Goal: Task Accomplishment & Management: Complete application form

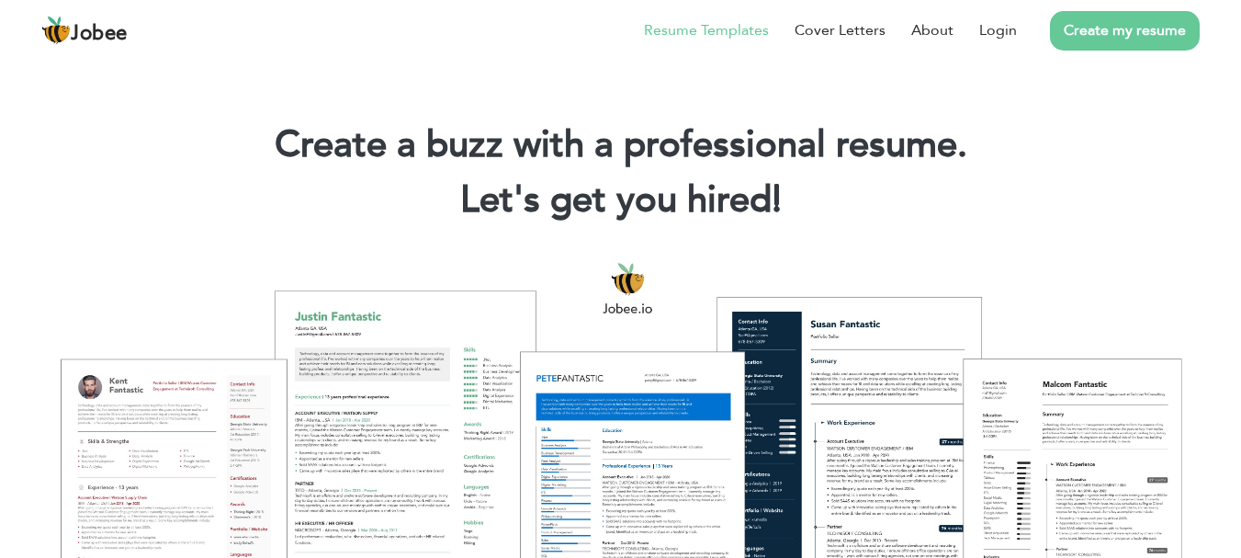
click at [708, 23] on link "Resume Templates" at bounding box center [706, 30] width 125 height 22
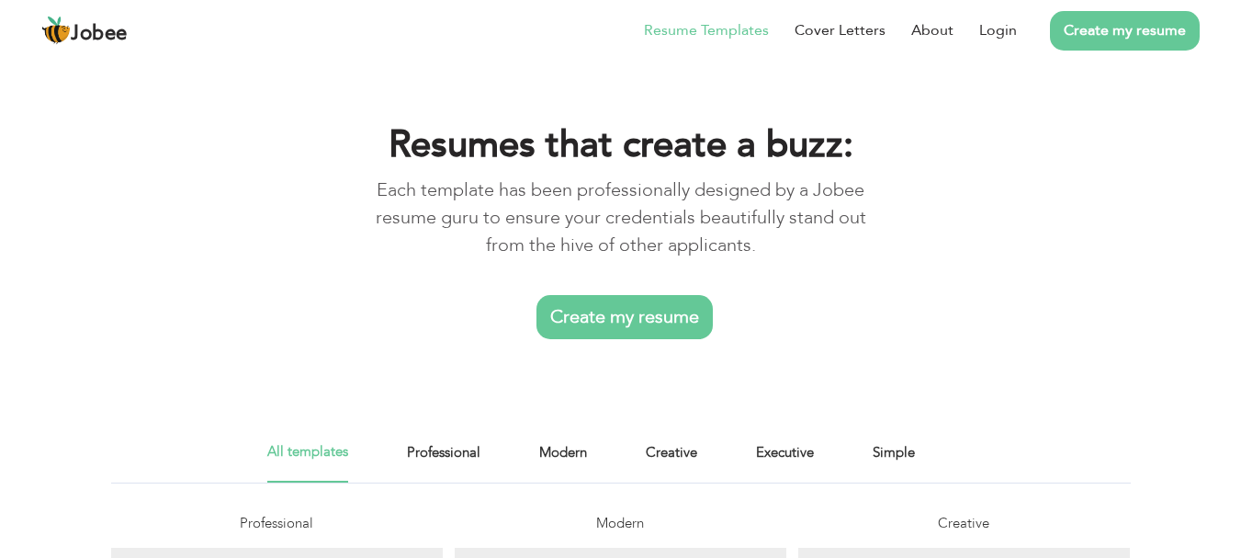
click at [625, 313] on link "Create my resume" at bounding box center [625, 317] width 176 height 44
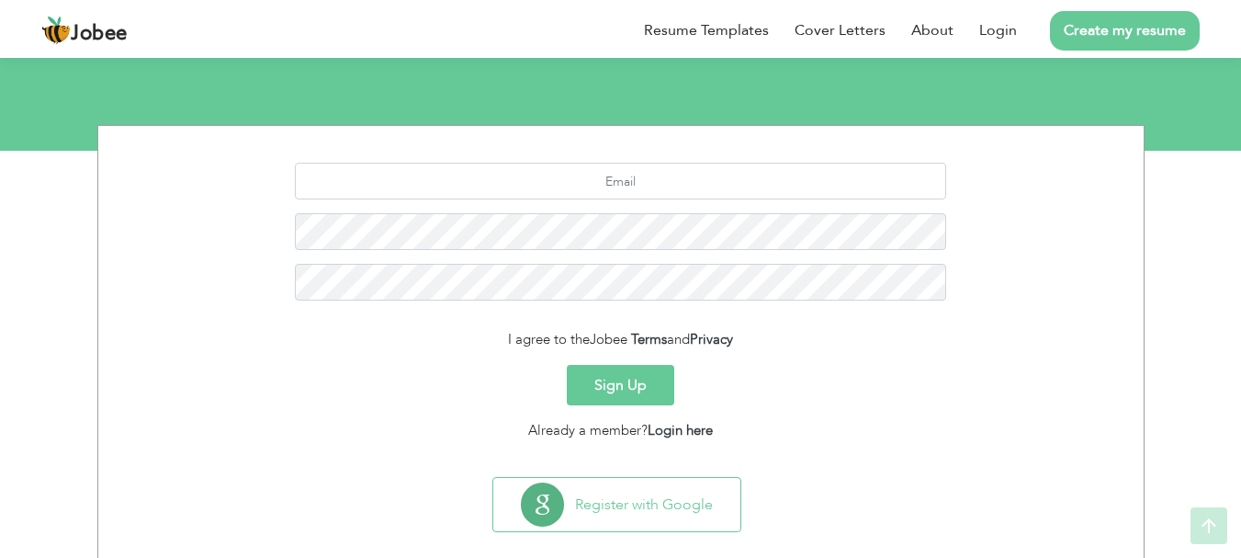
scroll to position [205, 0]
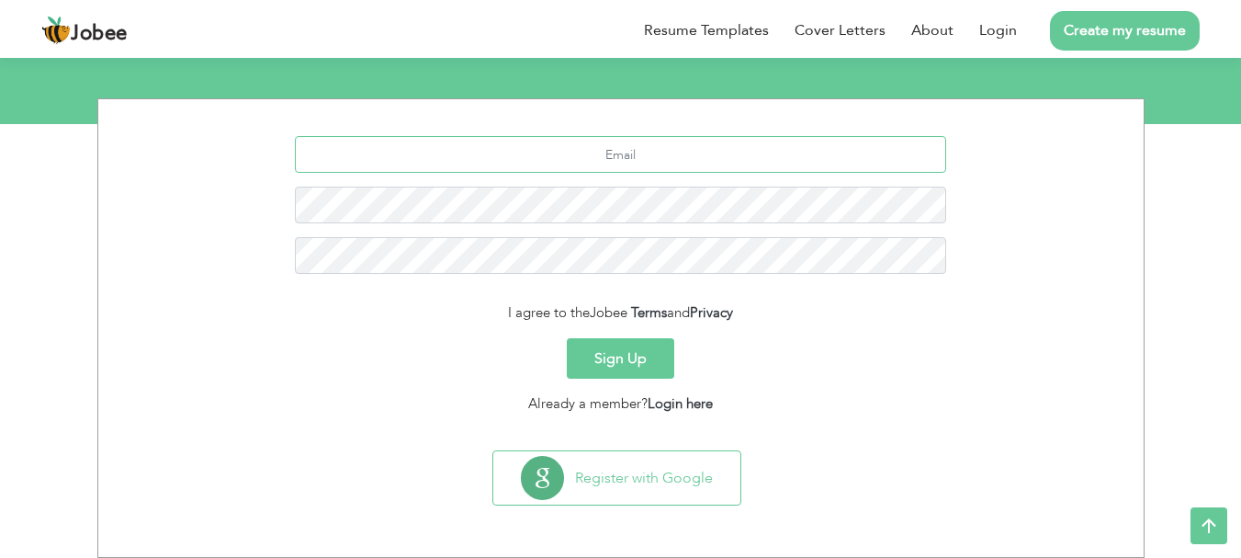
click at [651, 158] on input "text" at bounding box center [620, 154] width 651 height 37
click at [693, 401] on link "Login here" at bounding box center [680, 403] width 65 height 18
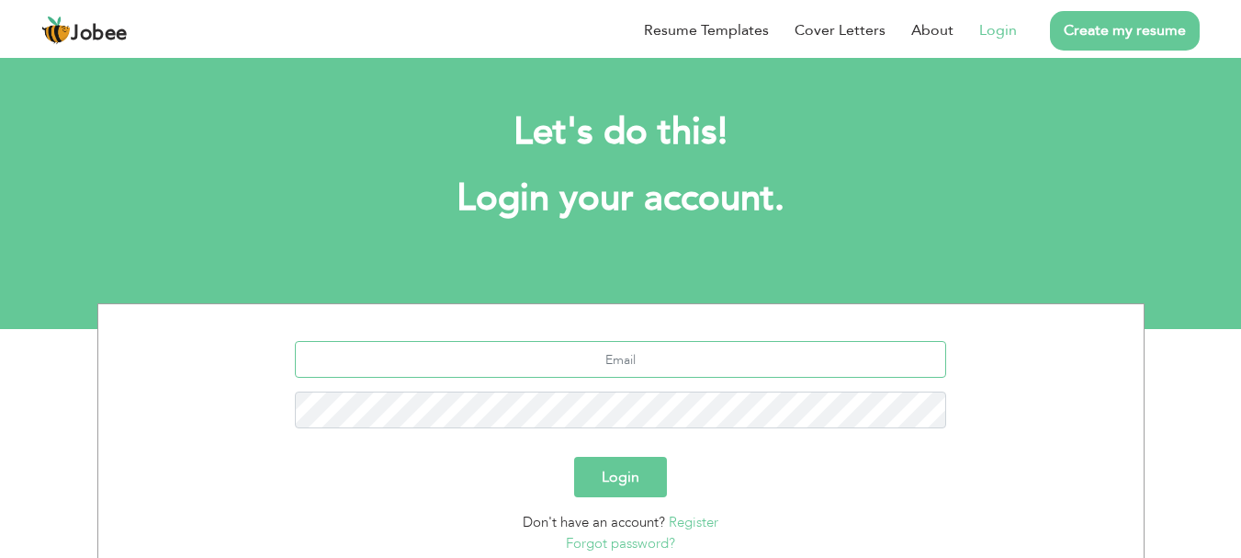
click at [643, 366] on input "text" at bounding box center [620, 359] width 651 height 37
type input "[EMAIL_ADDRESS][DOMAIN_NAME]"
click at [574, 457] on button "Login" at bounding box center [620, 477] width 93 height 40
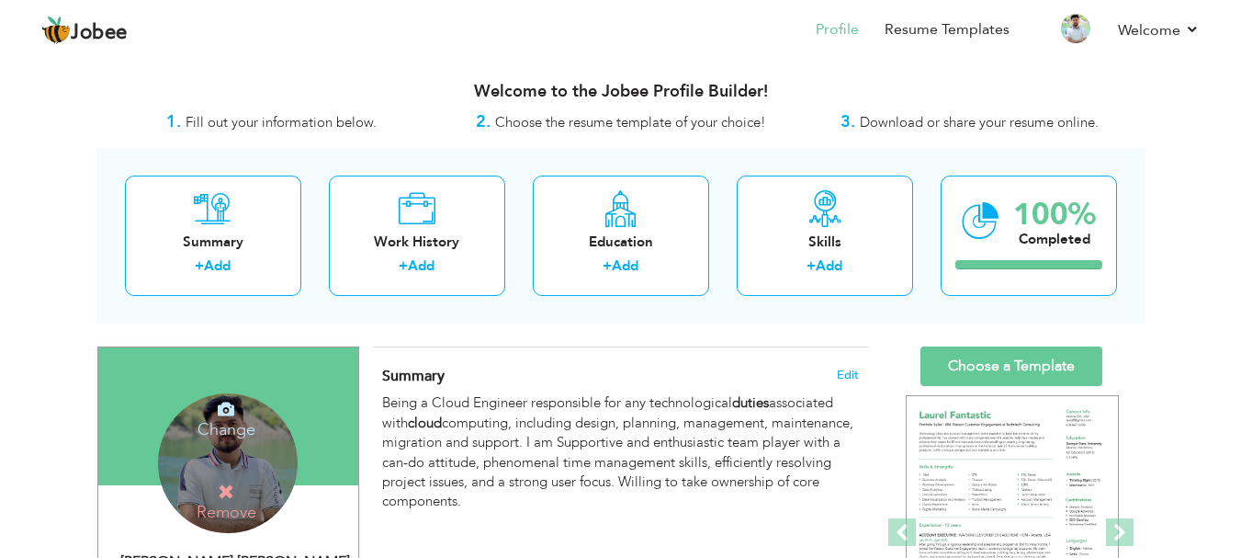
click at [234, 417] on h4 "Change" at bounding box center [226, 417] width 131 height 44
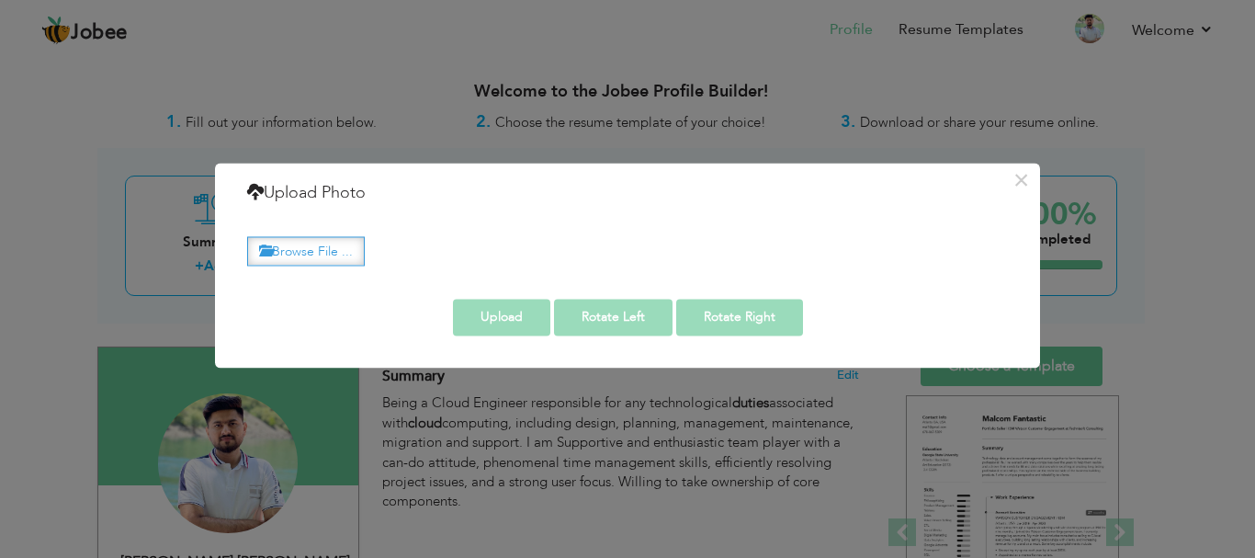
click at [329, 249] on label "Browse File ..." at bounding box center [306, 251] width 118 height 28
click at [0, 0] on input "Browse File ..." at bounding box center [0, 0] width 0 height 0
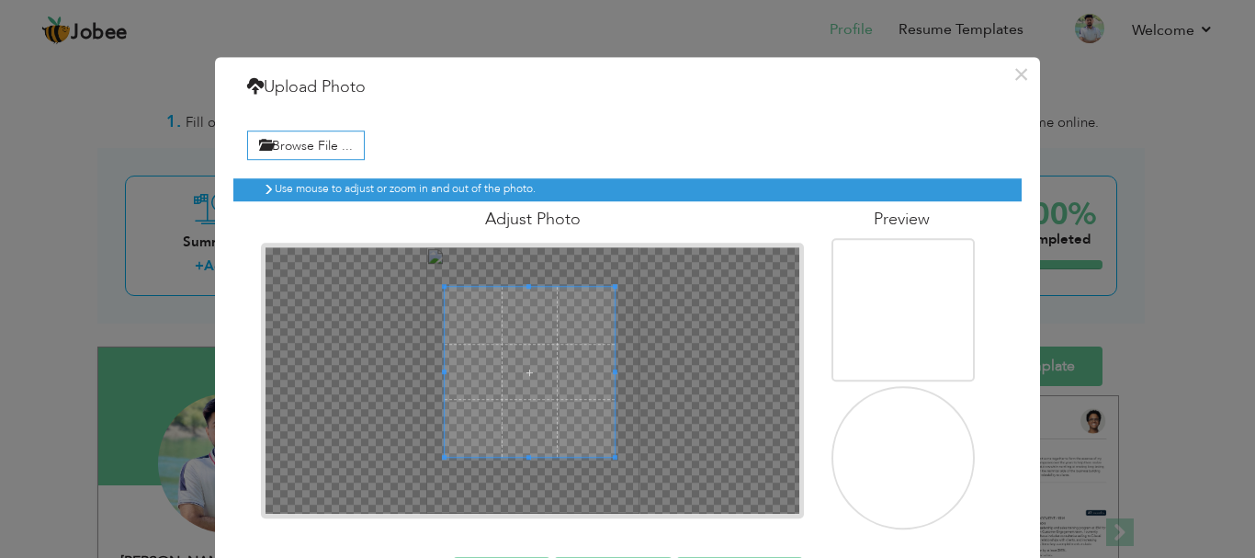
click at [535, 361] on span at bounding box center [530, 372] width 171 height 171
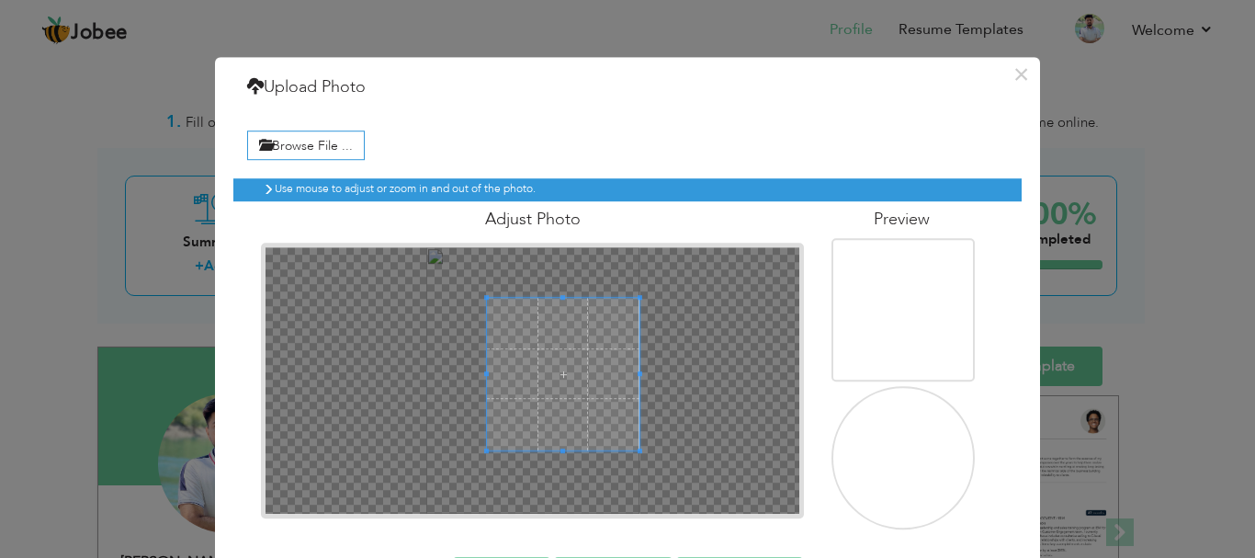
click at [648, 442] on div at bounding box center [533, 380] width 534 height 266
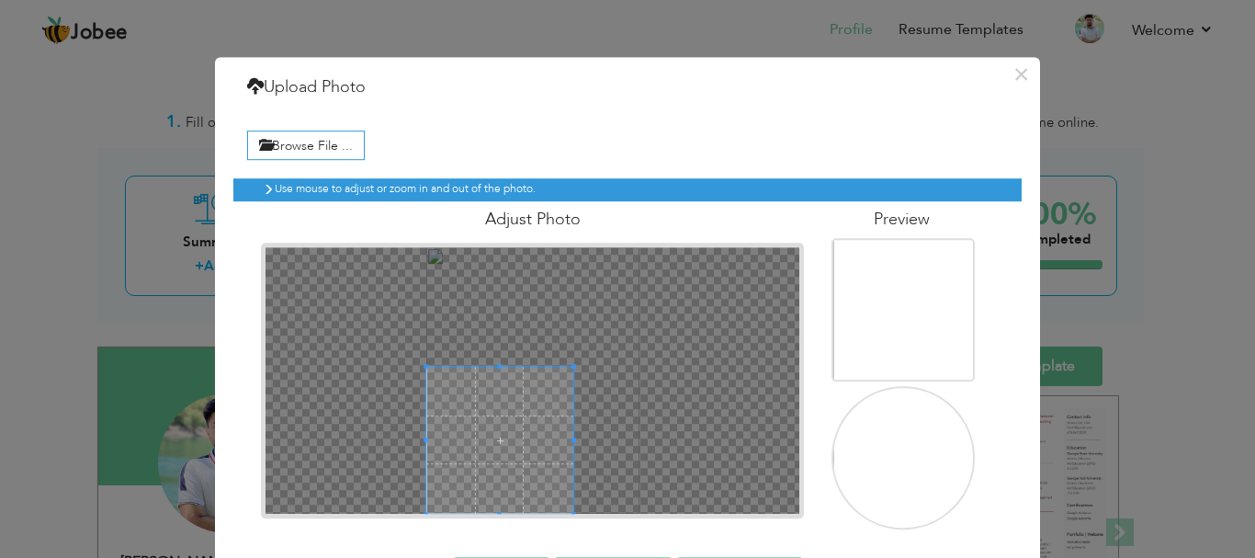
click at [411, 447] on div at bounding box center [533, 380] width 534 height 266
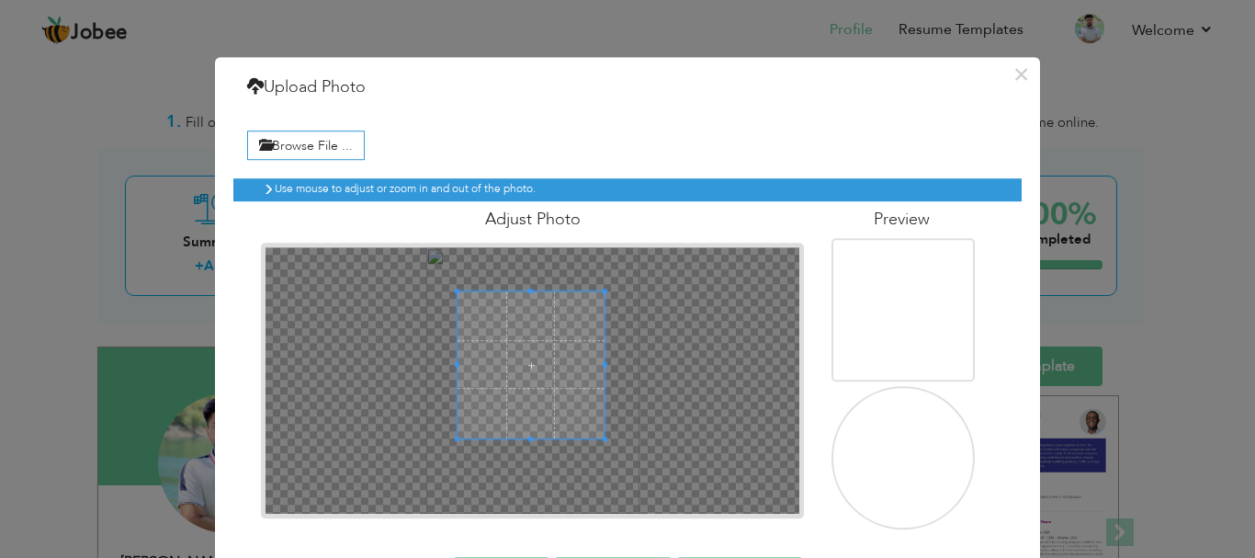
click at [535, 381] on span at bounding box center [531, 364] width 147 height 147
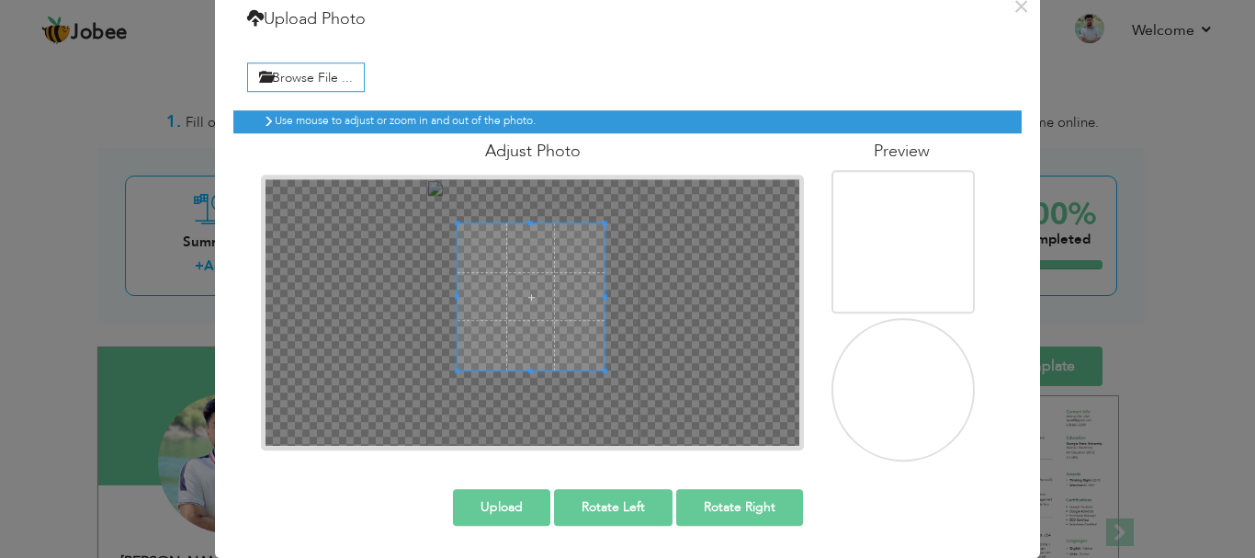
click at [503, 510] on button "Upload" at bounding box center [501, 507] width 97 height 37
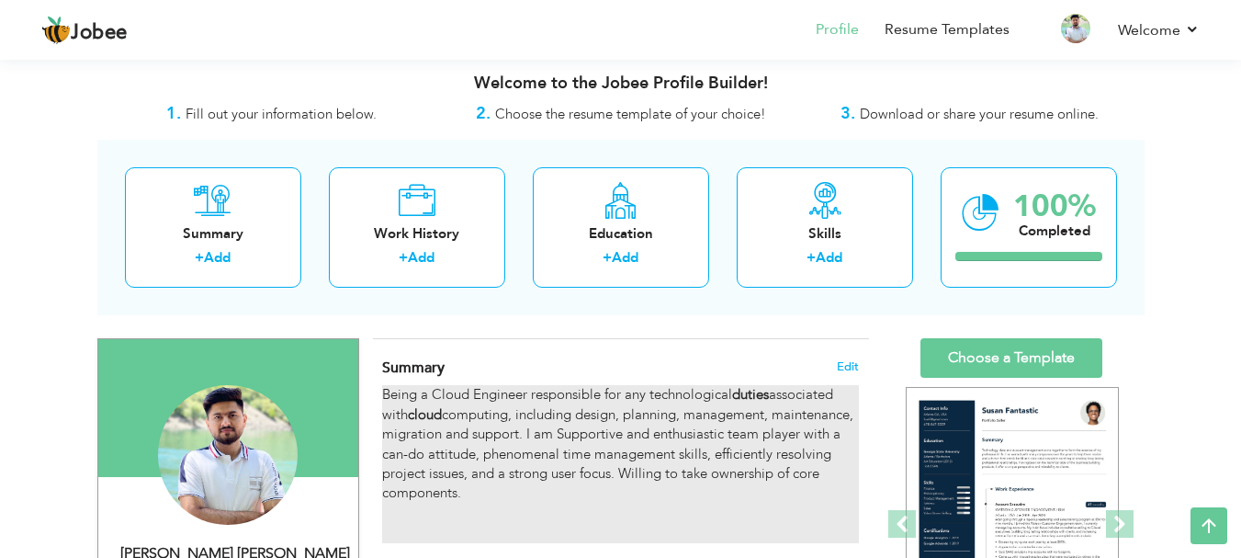
scroll to position [0, 0]
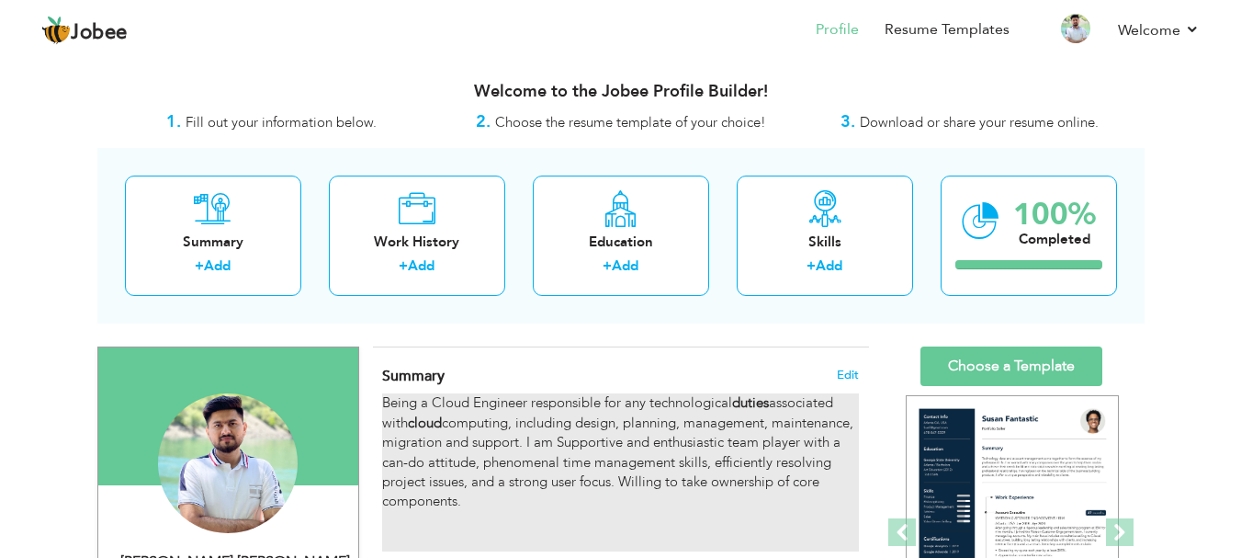
click at [542, 433] on div "Being a Cloud Engineer responsible for any technological duties associated with…" at bounding box center [620, 471] width 476 height 157
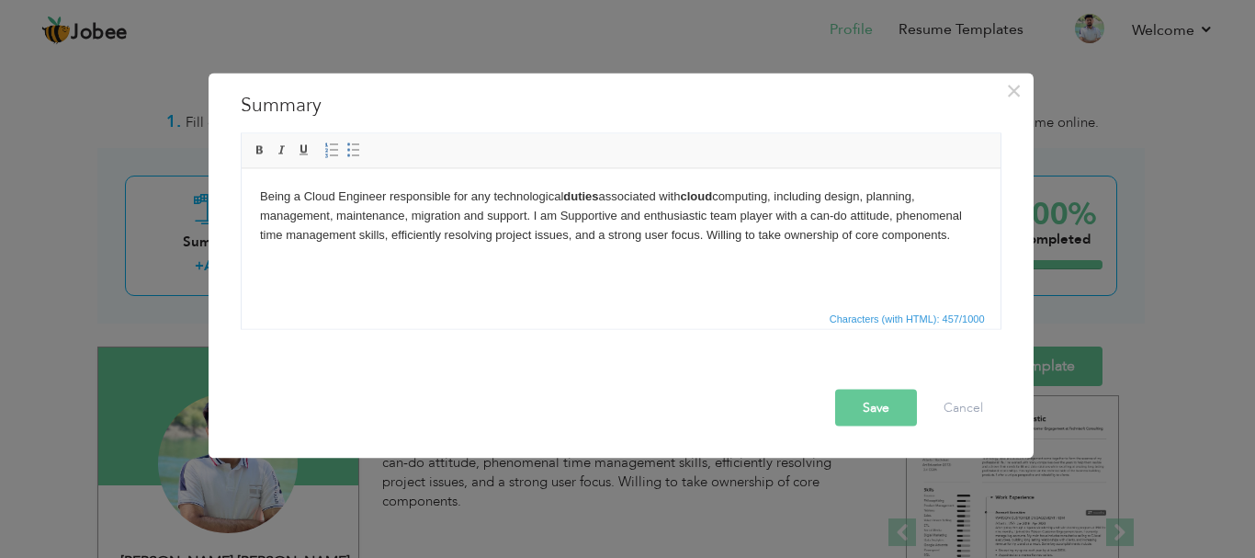
click at [539, 232] on body "Being a Cloud Engineer responsible for any technological duties associated with…" at bounding box center [620, 235] width 722 height 96
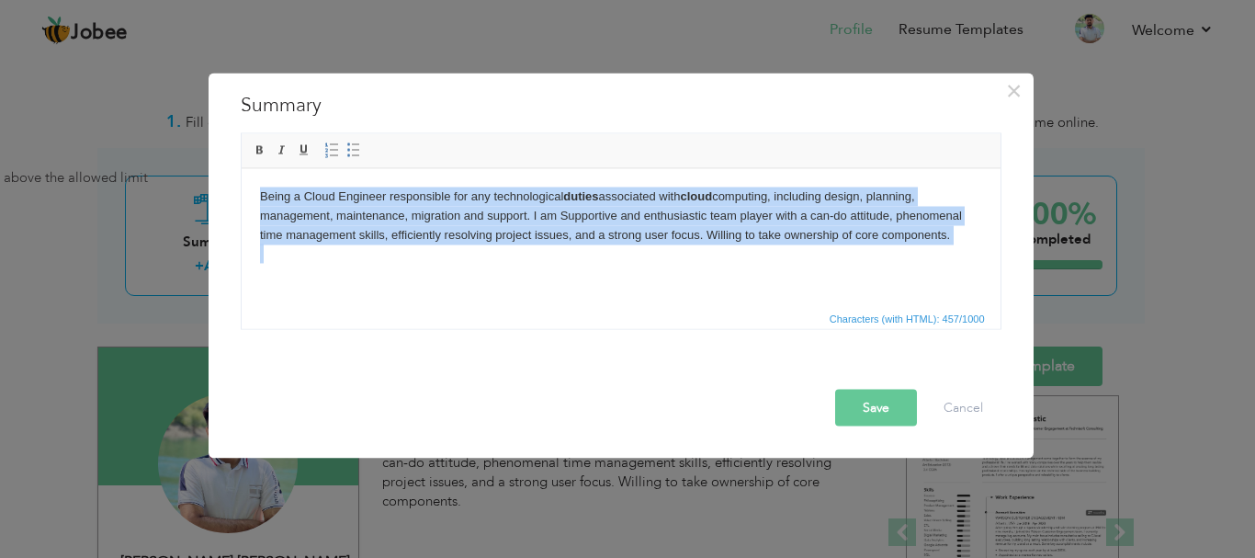
click at [323, 265] on body "Being a Cloud Engineer responsible for any technological duties associated with…" at bounding box center [620, 235] width 722 height 96
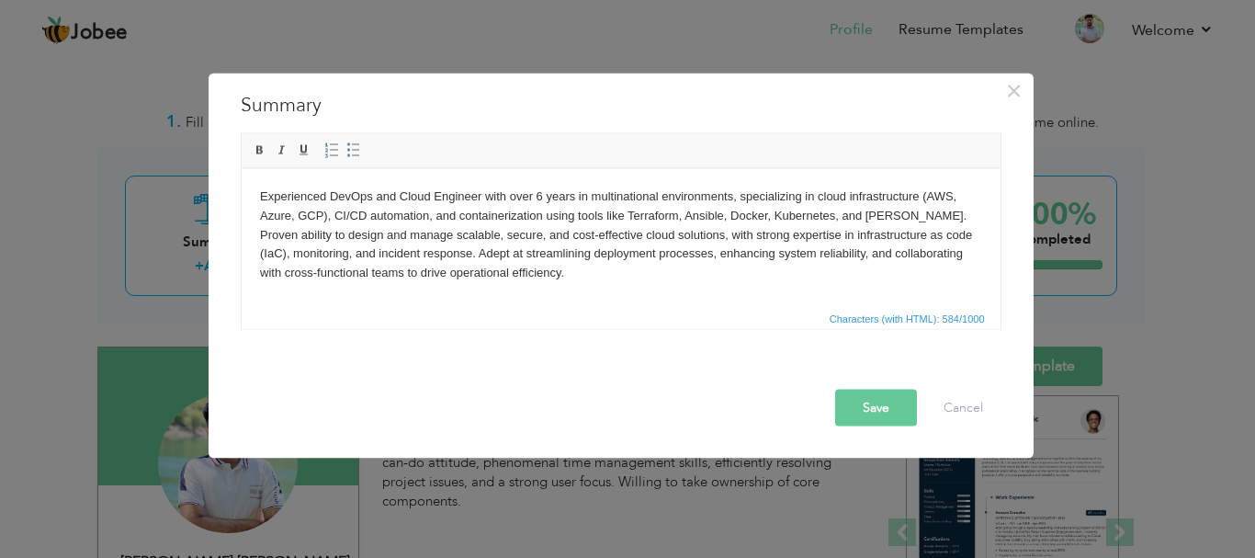
click at [577, 234] on body "Experienced DevOps and Cloud Engineer with over 6 years in multinational enviro…" at bounding box center [620, 235] width 722 height 96
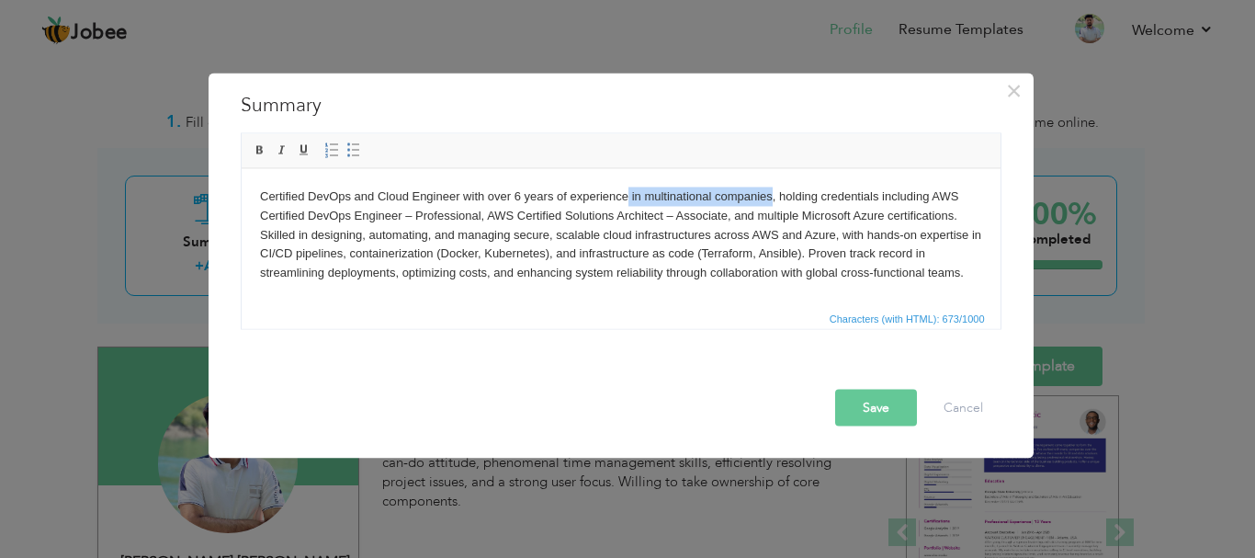
drag, startPoint x: 771, startPoint y: 199, endPoint x: 628, endPoint y: 188, distance: 143.8
click at [628, 188] on body "Certified DevOps and Cloud Engineer with over 6 years of experience in multinat…" at bounding box center [620, 235] width 722 height 96
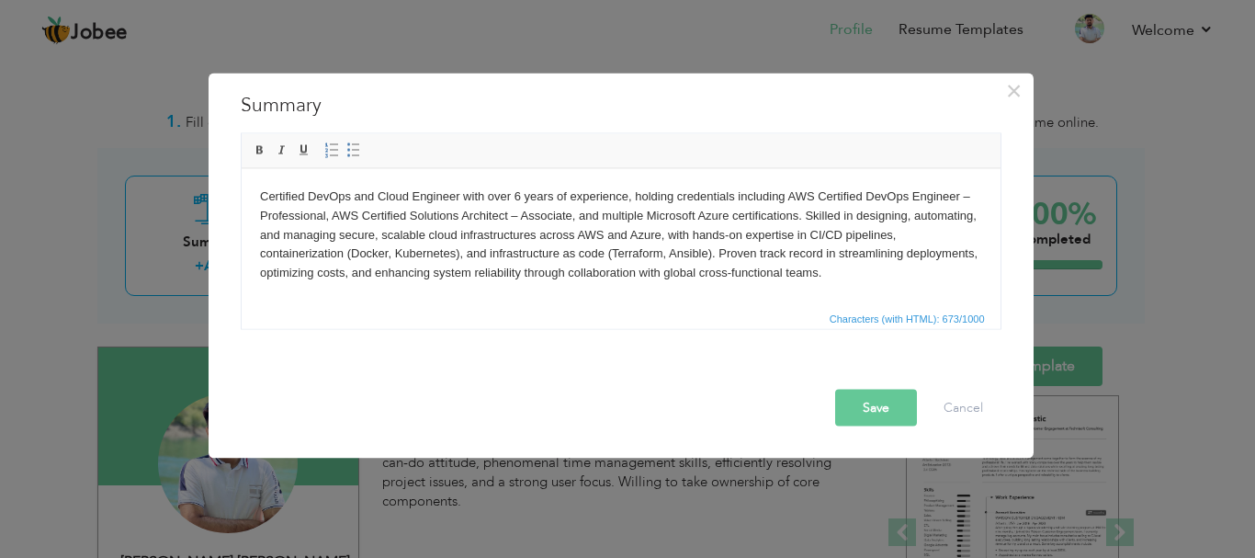
click at [751, 308] on span "Characters (with HTML): 673/1000" at bounding box center [621, 317] width 759 height 22
click at [862, 403] on button "Save" at bounding box center [876, 407] width 82 height 37
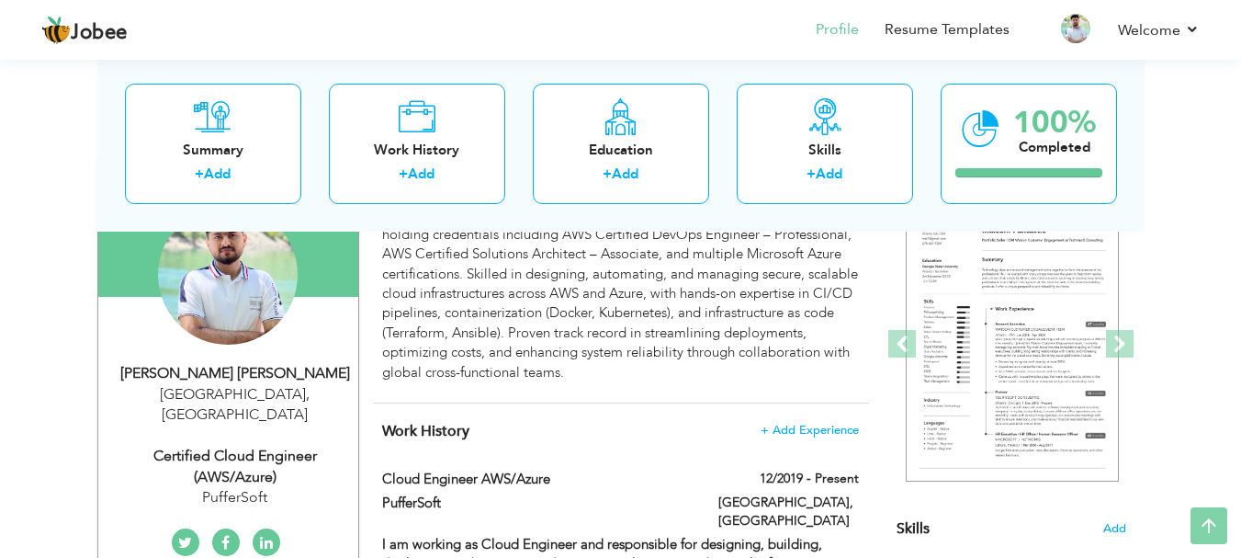
scroll to position [189, 0]
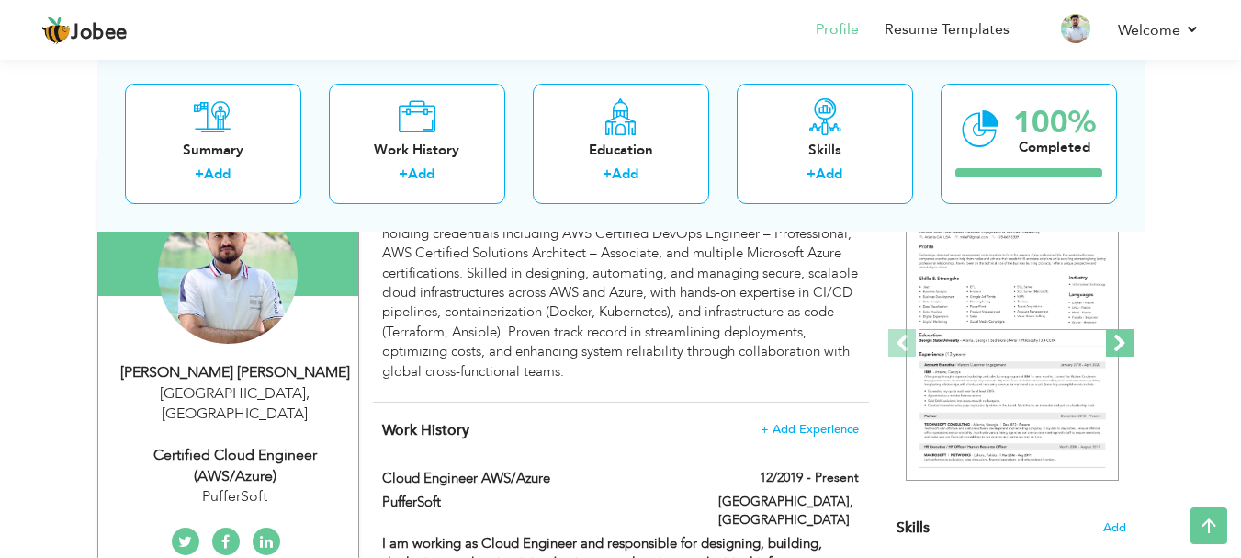
click at [1123, 343] on span at bounding box center [1120, 343] width 28 height 28
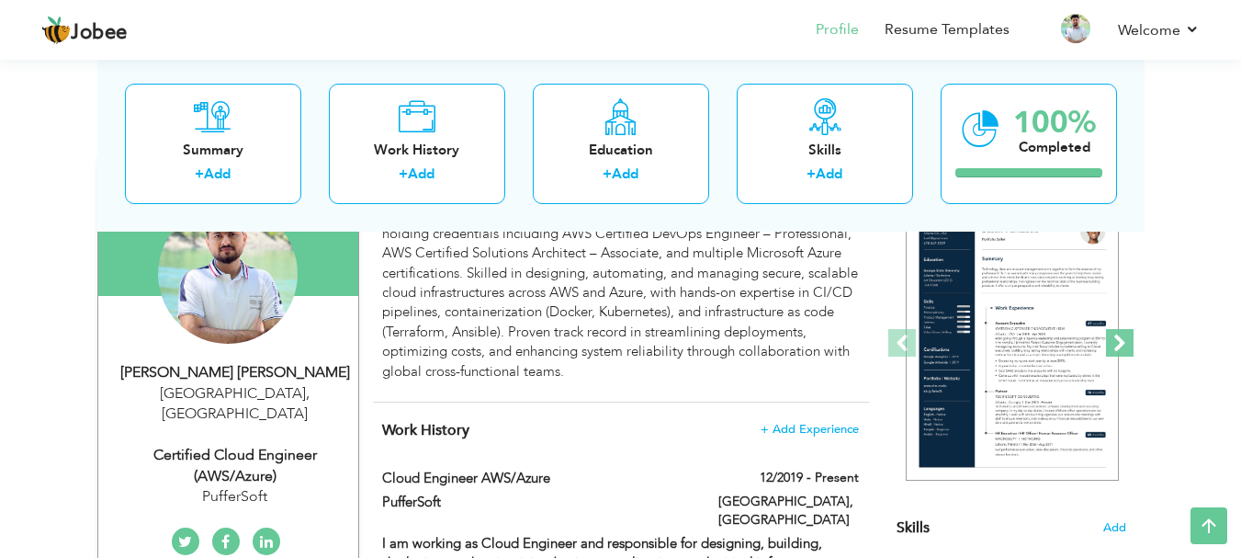
click at [1123, 343] on span at bounding box center [1120, 343] width 28 height 28
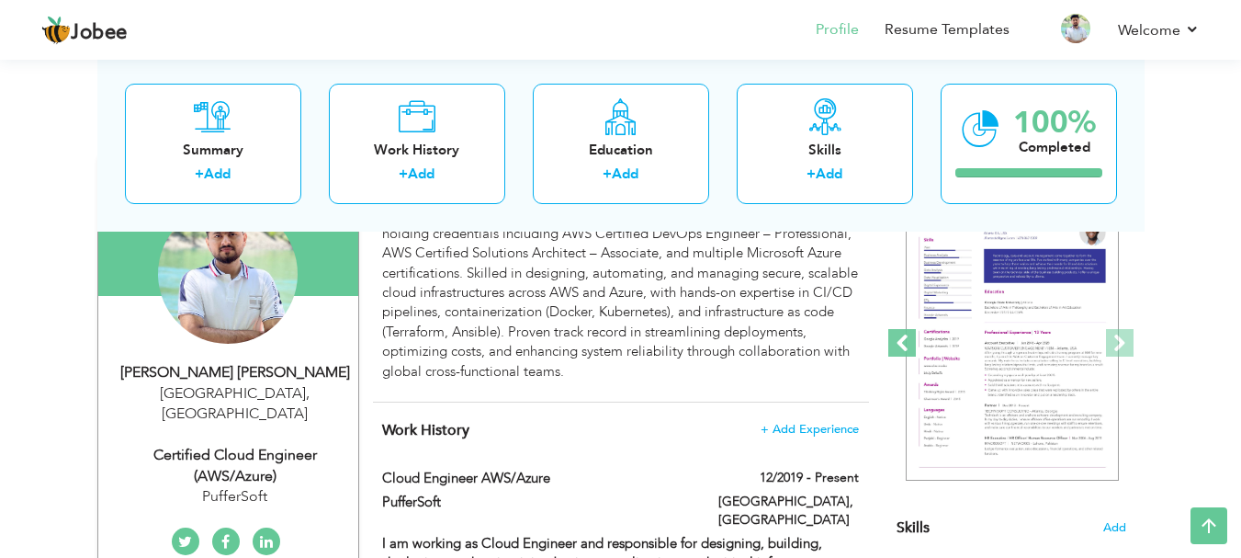
click at [902, 346] on span at bounding box center [903, 343] width 28 height 28
click at [902, 345] on span at bounding box center [903, 343] width 28 height 28
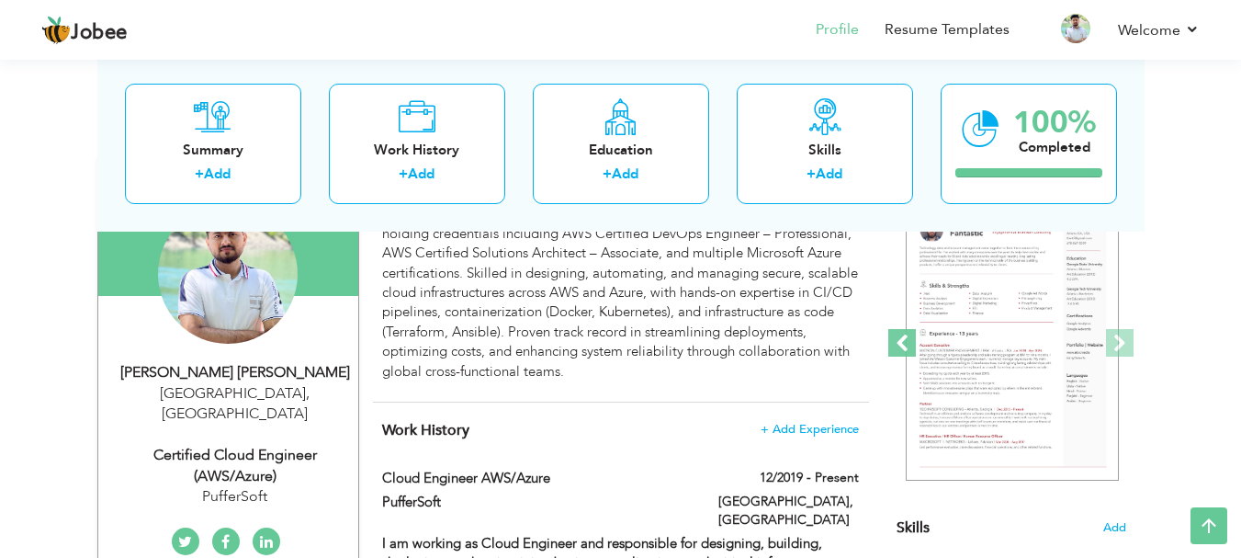
click at [902, 345] on span at bounding box center [903, 343] width 28 height 28
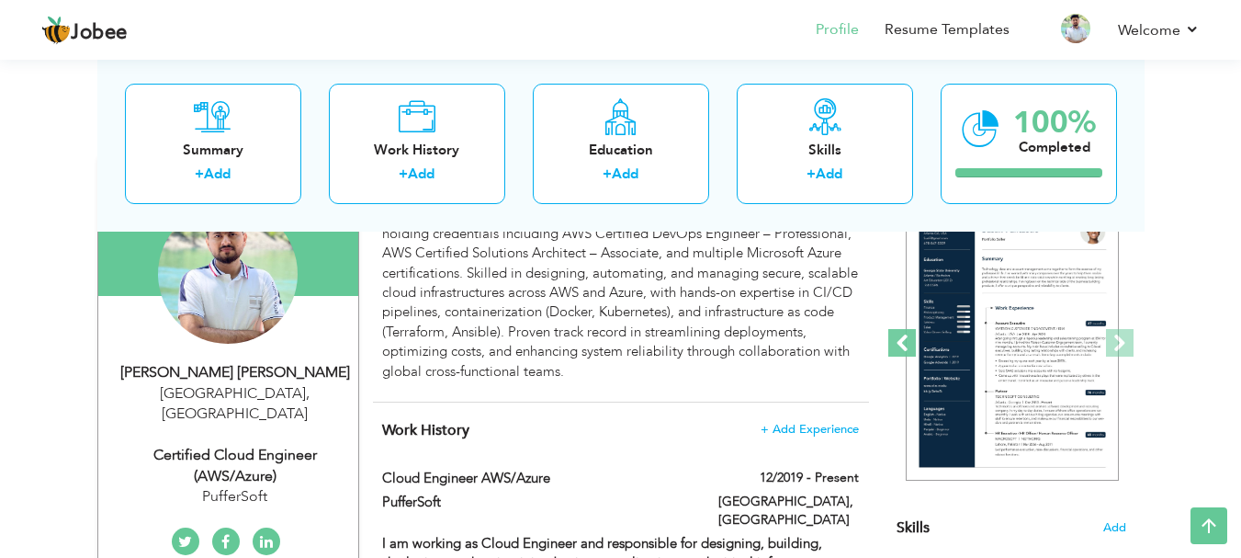
click at [902, 345] on span at bounding box center [903, 343] width 28 height 28
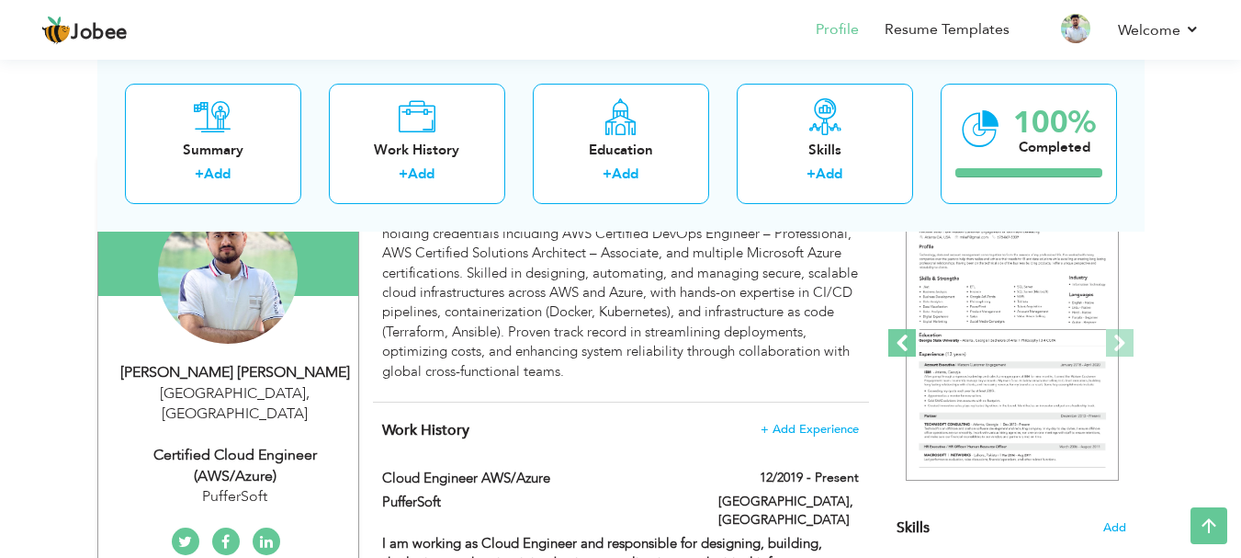
click at [902, 345] on span at bounding box center [903, 343] width 28 height 28
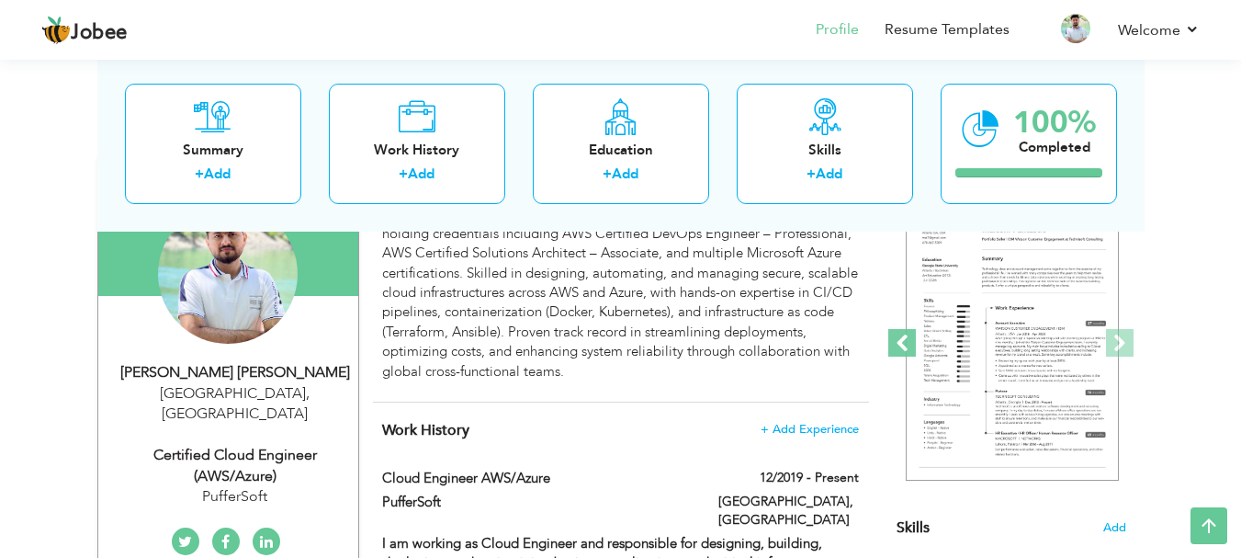
click at [902, 345] on span at bounding box center [903, 343] width 28 height 28
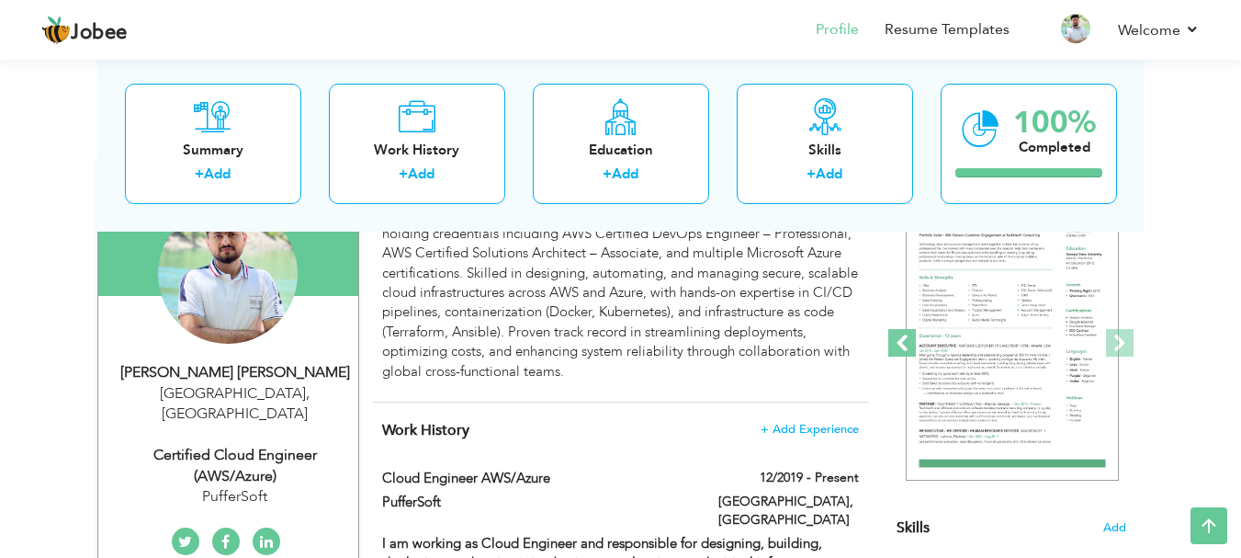
click at [902, 345] on span at bounding box center [903, 343] width 28 height 28
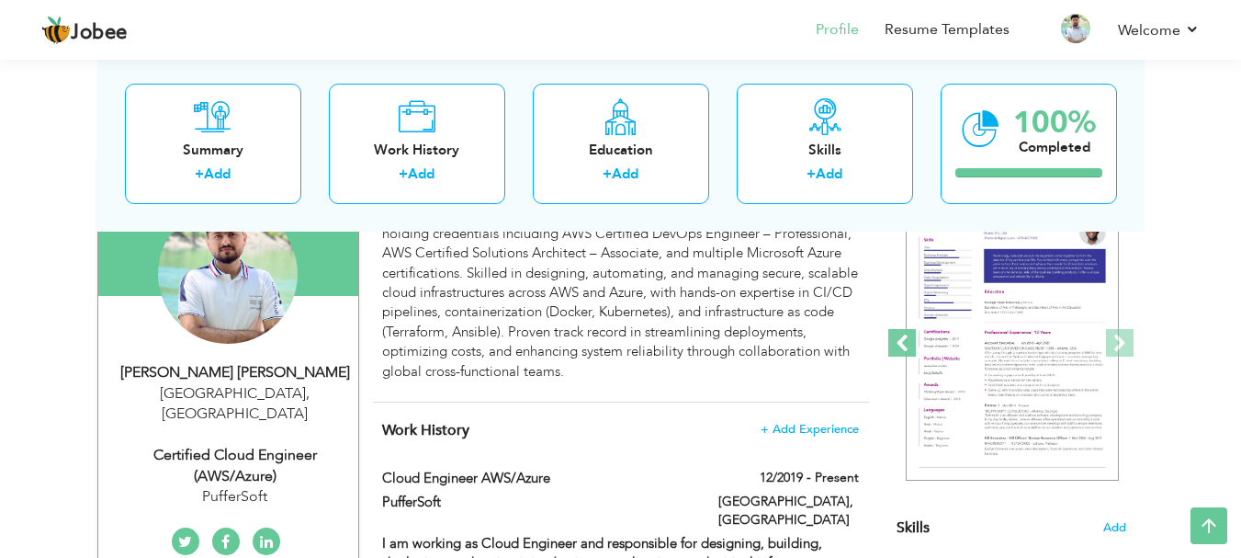
click at [902, 345] on span at bounding box center [903, 343] width 28 height 28
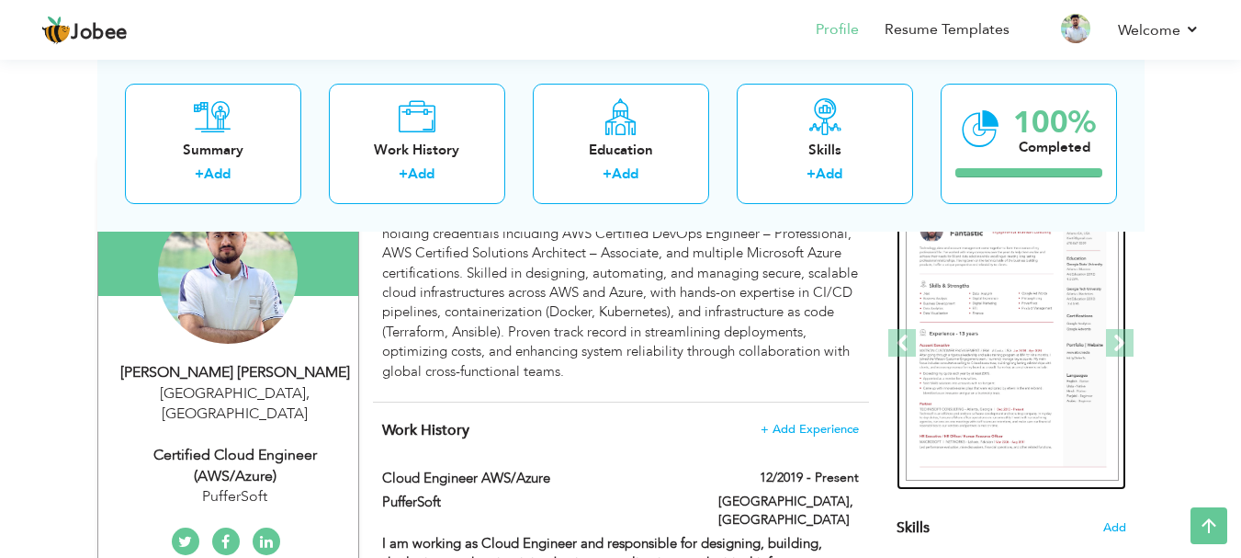
click at [996, 353] on img at bounding box center [1012, 344] width 213 height 276
